Goal: Find specific page/section: Find specific page/section

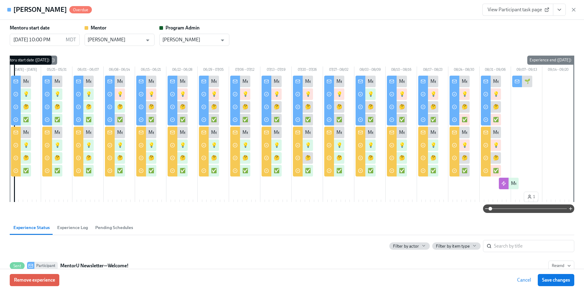
scroll to position [0, 4030]
click at [573, 11] on icon "button" at bounding box center [573, 10] width 6 height 6
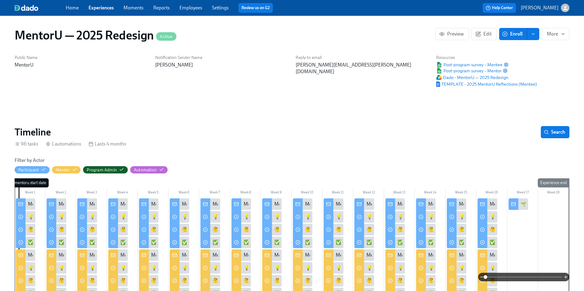
click at [107, 7] on link "Experiences" at bounding box center [100, 8] width 25 height 6
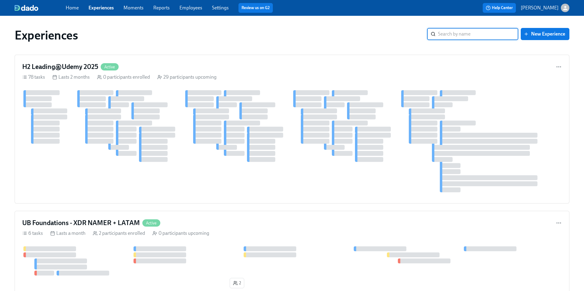
click at [471, 35] on input "search" at bounding box center [478, 34] width 80 height 12
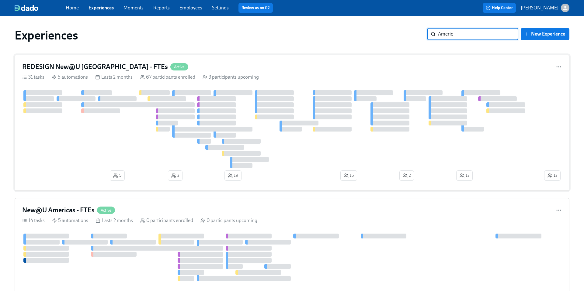
type input "Americ"
click at [96, 66] on h4 "REDESIGN New@U [GEOGRAPHIC_DATA] - FTEs" at bounding box center [95, 66] width 146 height 9
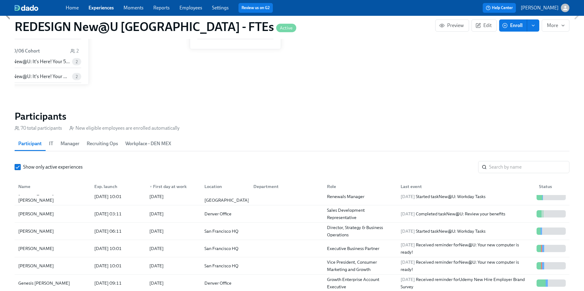
scroll to position [508, 0]
click at [40, 249] on div "[PERSON_NAME]" at bounding box center [36, 247] width 40 height 7
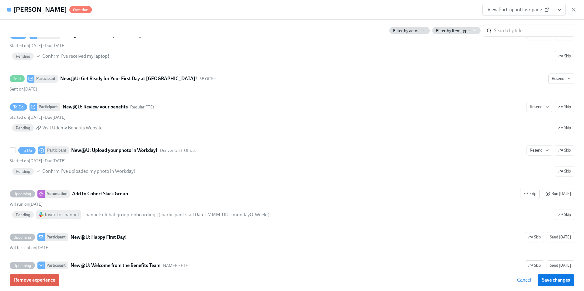
scroll to position [861, 0]
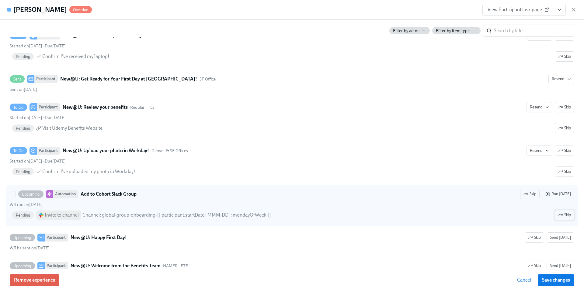
click at [564, 214] on span "Skip" at bounding box center [564, 215] width 13 height 6
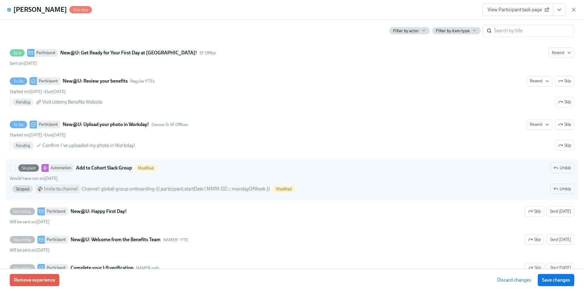
scroll to position [887, 0]
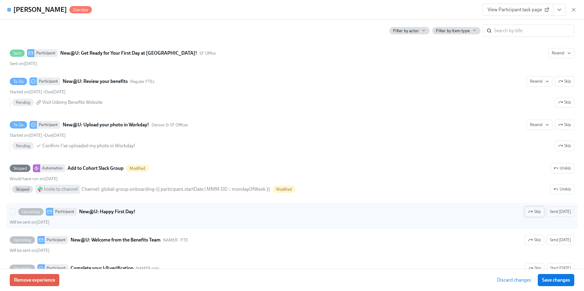
click at [537, 213] on span "Skip" at bounding box center [534, 212] width 13 height 6
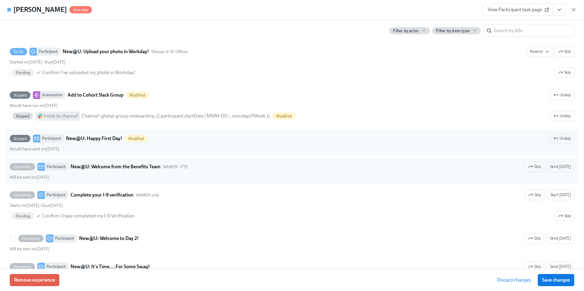
scroll to position [974, 0]
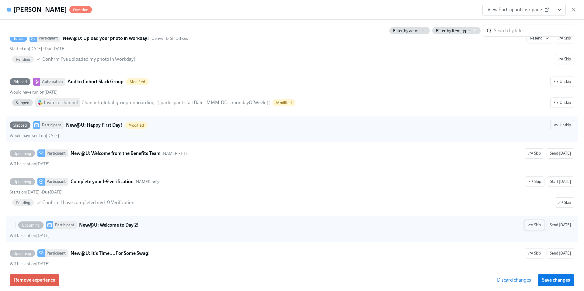
click at [536, 227] on span "Skip" at bounding box center [534, 225] width 13 height 6
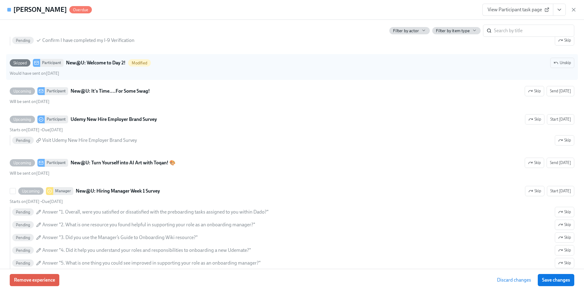
scroll to position [1136, 0]
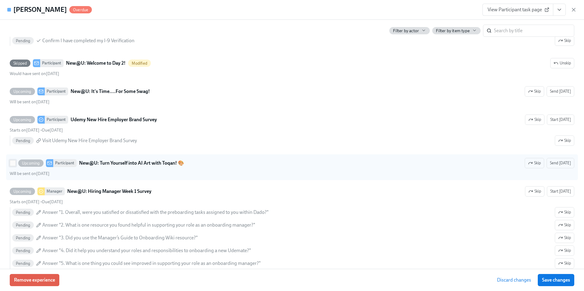
click at [15, 164] on input "Upcoming Participant New@U: Turn Yourself into AI Art with Toqan! 🎨 Skip Send […" at bounding box center [12, 163] width 5 height 5
checkbox input "true"
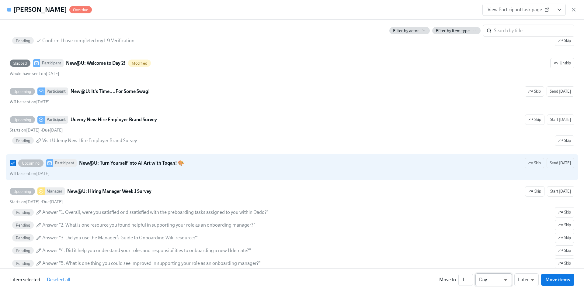
click at [494, 280] on li "Week" at bounding box center [493, 279] width 36 height 10
type input "w"
click at [559, 282] on span "Move items" at bounding box center [557, 280] width 25 height 6
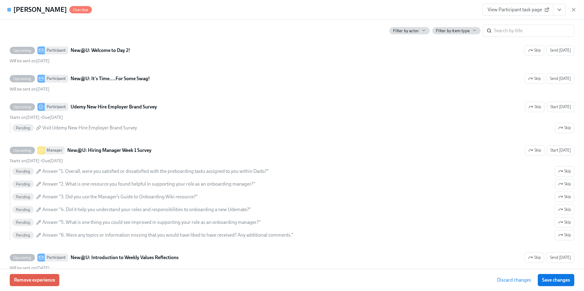
scroll to position [1123, 0]
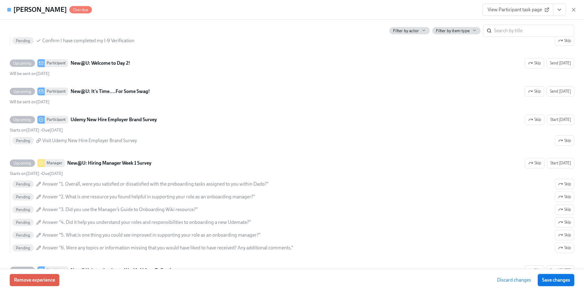
click at [557, 280] on span "Save changes" at bounding box center [556, 280] width 28 height 6
